Goal: Navigation & Orientation: Go to known website

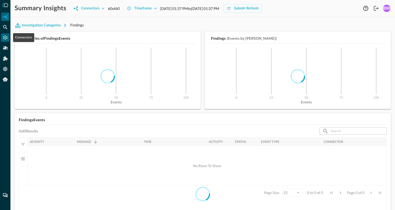
click at [4, 37] on icon "Connectors" at bounding box center [5, 37] width 5 height 5
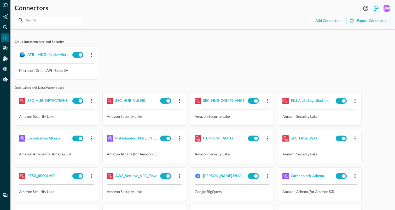
click at [376, 9] on icon "Logout" at bounding box center [376, 8] width 6 height 6
